Goal: Information Seeking & Learning: Find specific fact

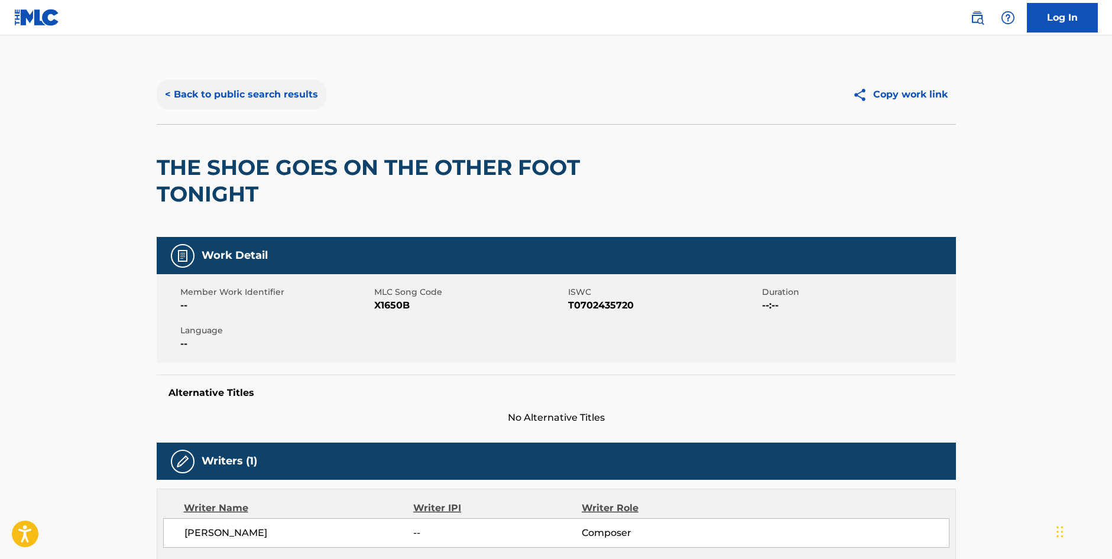
click at [246, 97] on button "< Back to public search results" at bounding box center [242, 95] width 170 height 30
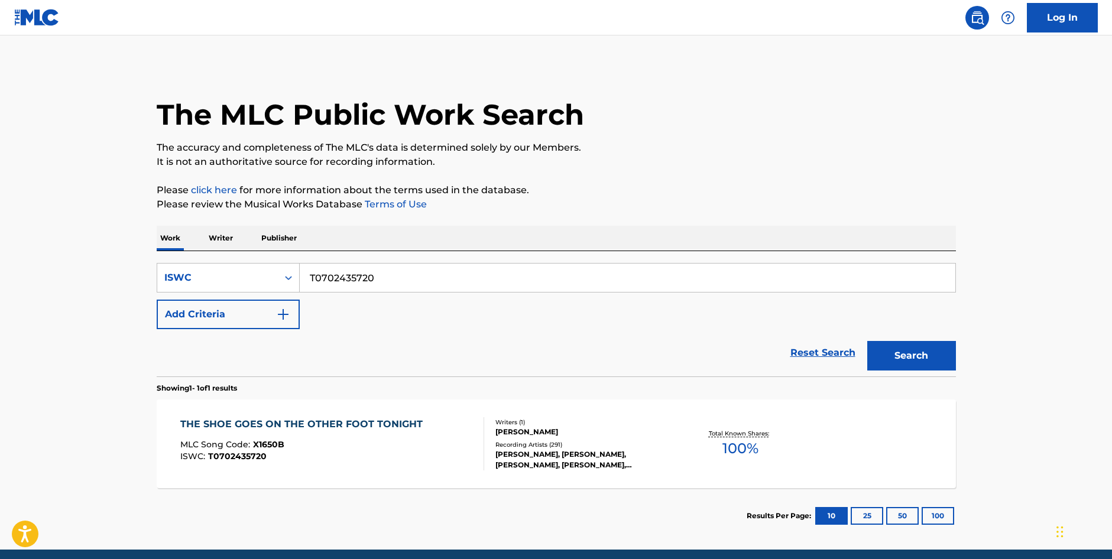
click at [271, 236] on p "Publisher" at bounding box center [279, 238] width 43 height 25
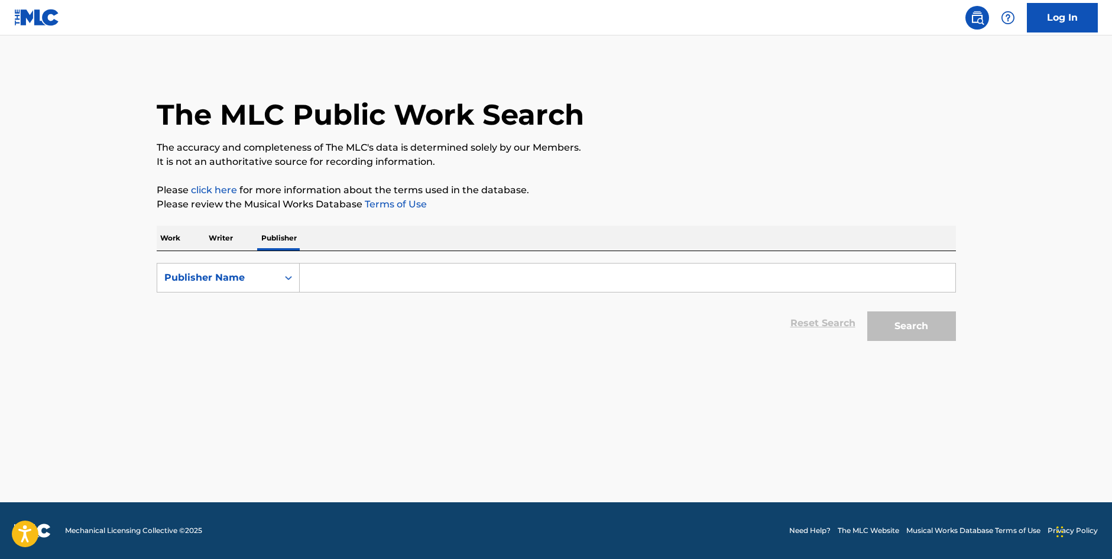
click at [313, 274] on input "Search Form" at bounding box center [628, 278] width 656 height 28
paste input "Western Hills Music Corp"
type input "Western Hills Music Corp"
click at [943, 318] on button "Search" at bounding box center [911, 327] width 89 height 30
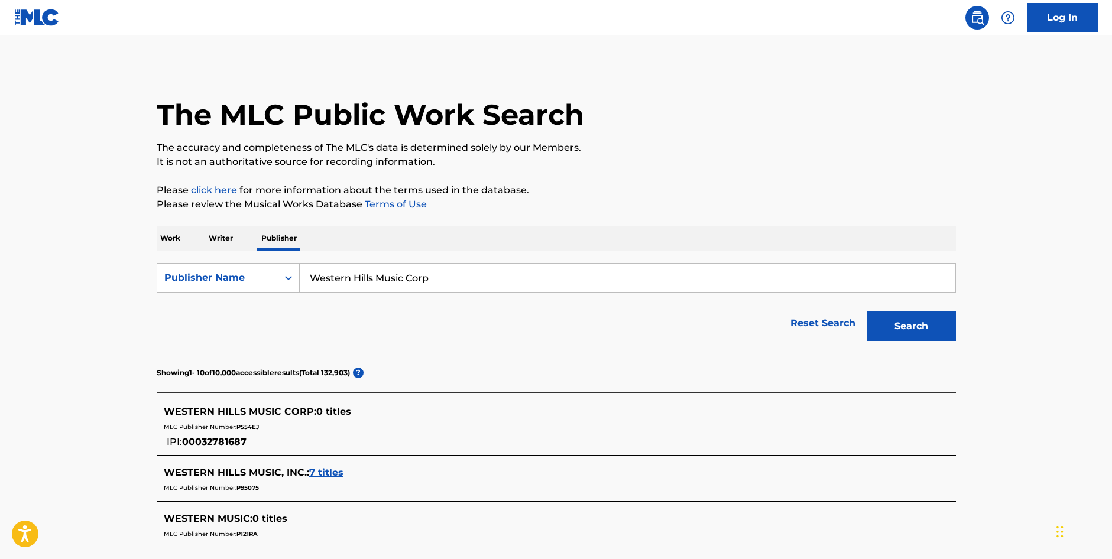
click at [340, 474] on span "7 titles" at bounding box center [326, 472] width 34 height 11
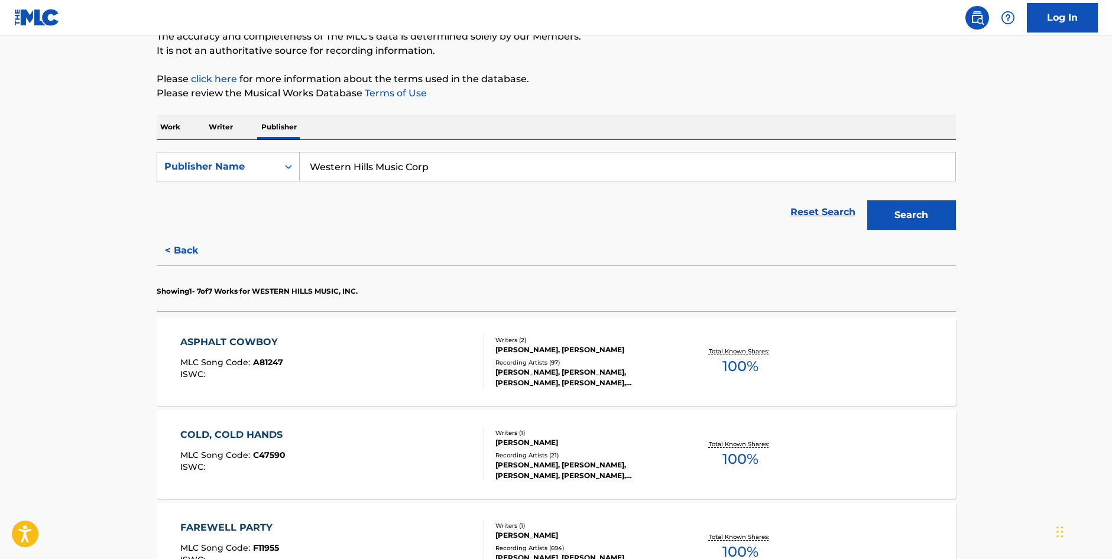
scroll to position [118, 0]
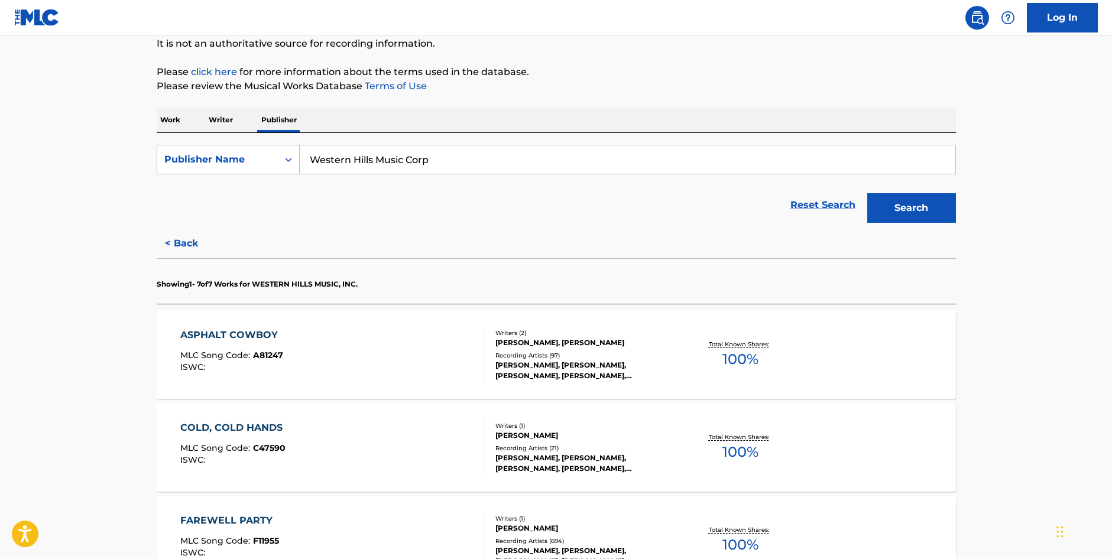
click at [581, 350] on div "Writers ( 2 ) [PERSON_NAME], [PERSON_NAME] Recording Artists ( 97 ) [PERSON_NAM…" at bounding box center [579, 355] width 190 height 53
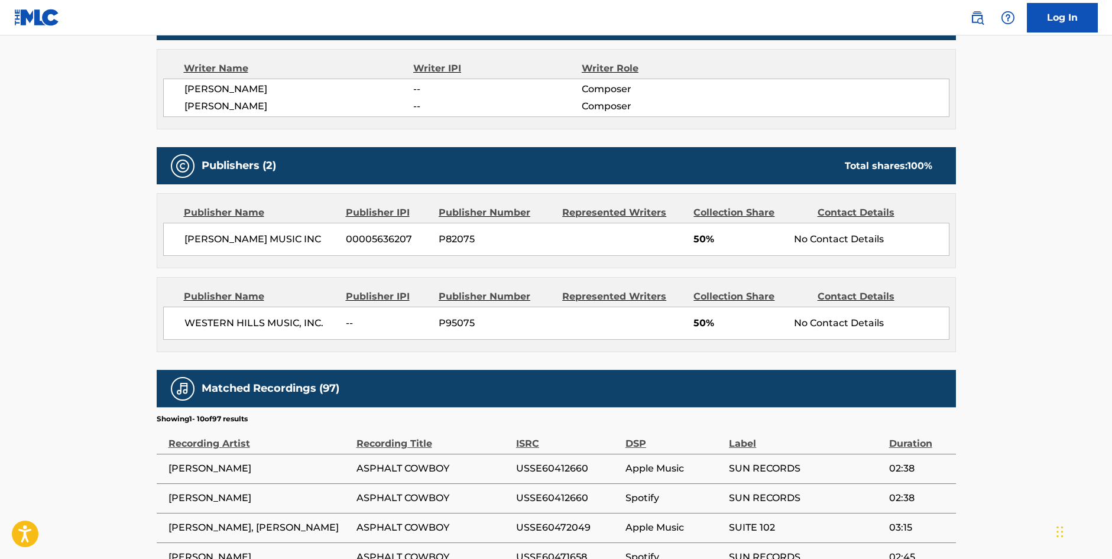
scroll to position [414, 0]
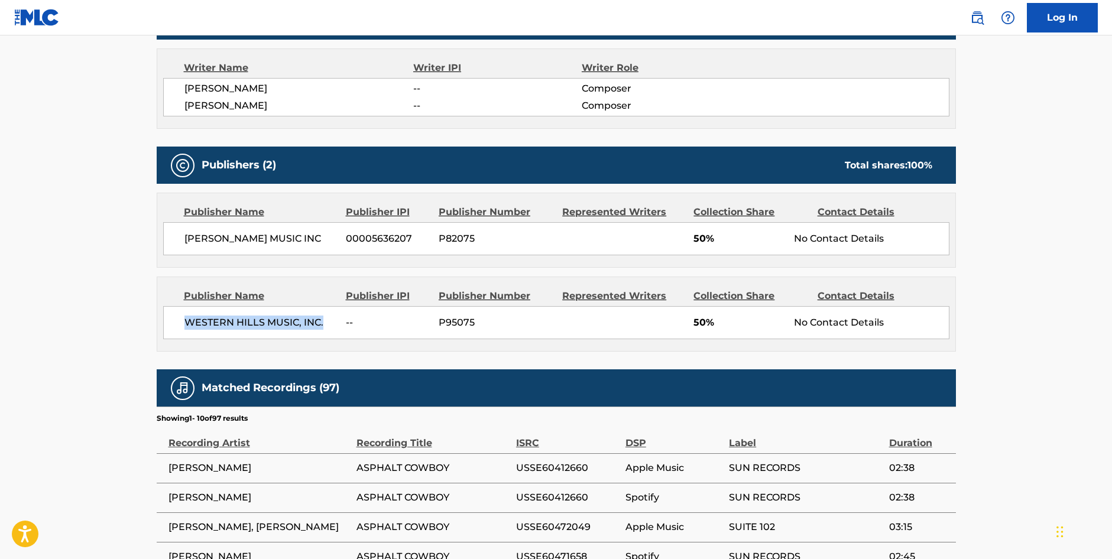
drag, startPoint x: 323, startPoint y: 323, endPoint x: 185, endPoint y: 328, distance: 138.4
click at [185, 328] on span "WESTERN HILLS MUSIC, INC." at bounding box center [260, 323] width 153 height 14
copy span "WESTERN HILLS MUSIC, INC."
